Goal: Check status: Check status

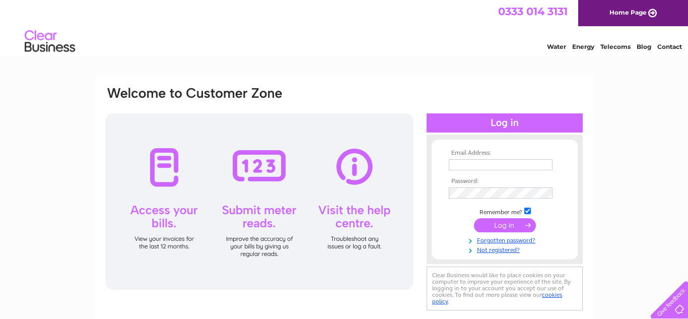
type input "batesjjb@aol.com"
click at [162, 168] on div at bounding box center [259, 201] width 308 height 176
click at [508, 226] on input "submit" at bounding box center [505, 225] width 62 height 14
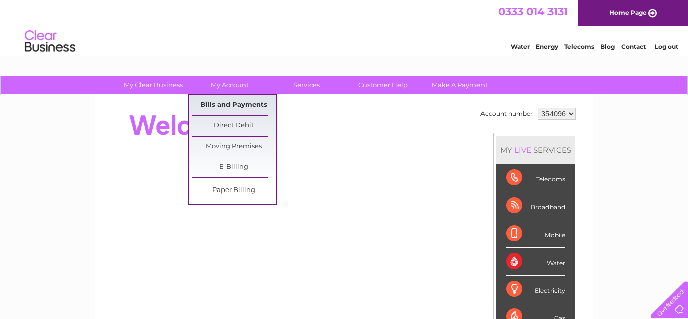
click at [231, 103] on link "Bills and Payments" at bounding box center [234, 105] width 83 height 20
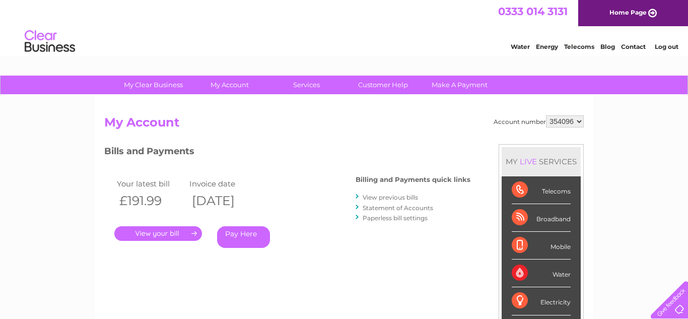
click at [160, 236] on link "." at bounding box center [158, 233] width 88 height 15
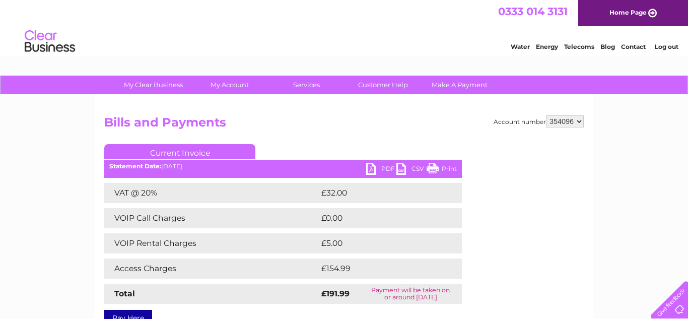
click at [216, 153] on link "Current Invoice" at bounding box center [179, 151] width 151 height 15
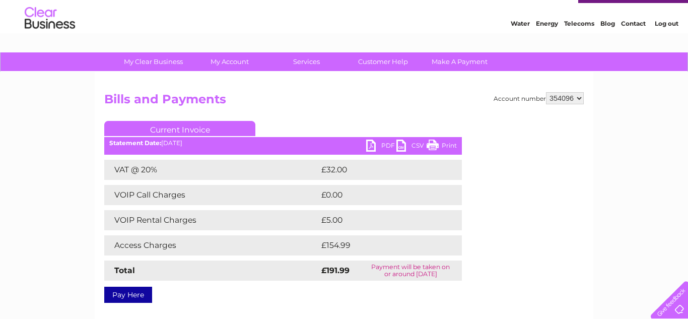
scroll to position [9, 0]
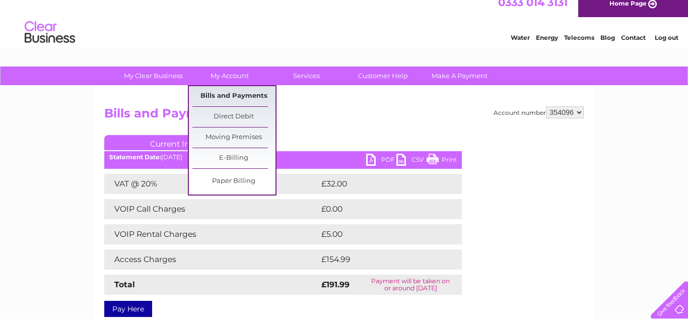
click at [229, 95] on link "Bills and Payments" at bounding box center [234, 96] width 83 height 20
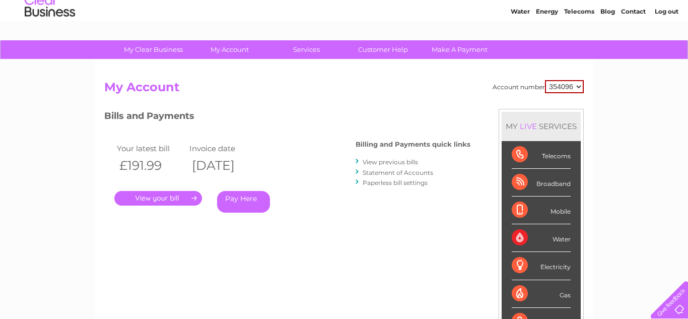
scroll to position [41, 0]
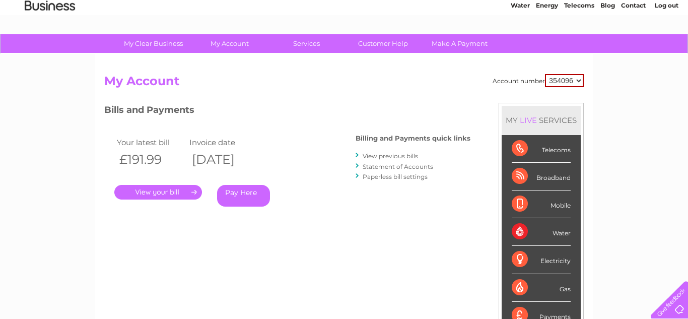
click at [196, 193] on link "." at bounding box center [158, 192] width 88 height 15
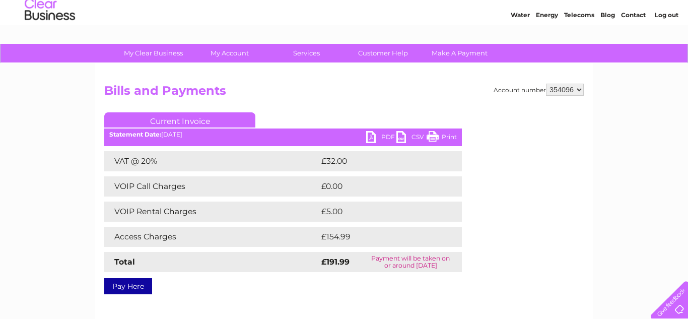
scroll to position [33, 0]
